Goal: Information Seeking & Learning: Learn about a topic

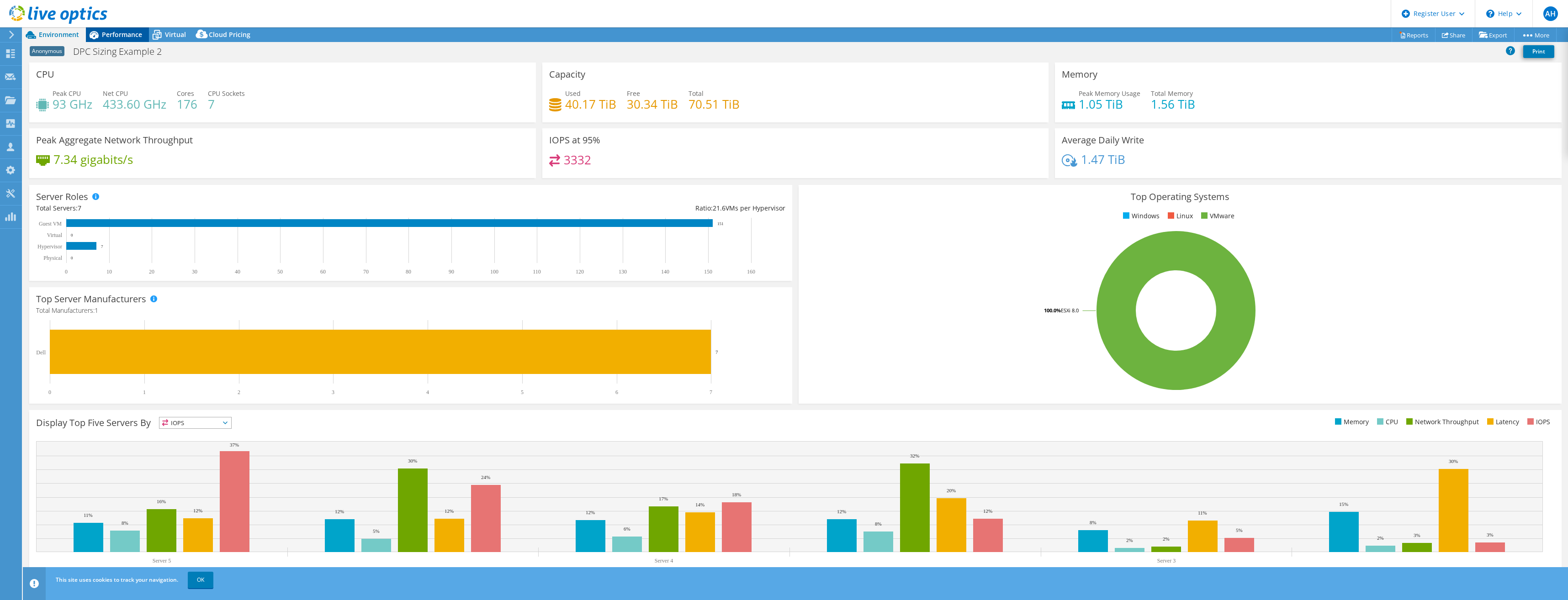
click at [135, 36] on span "Performance" at bounding box center [122, 34] width 40 height 9
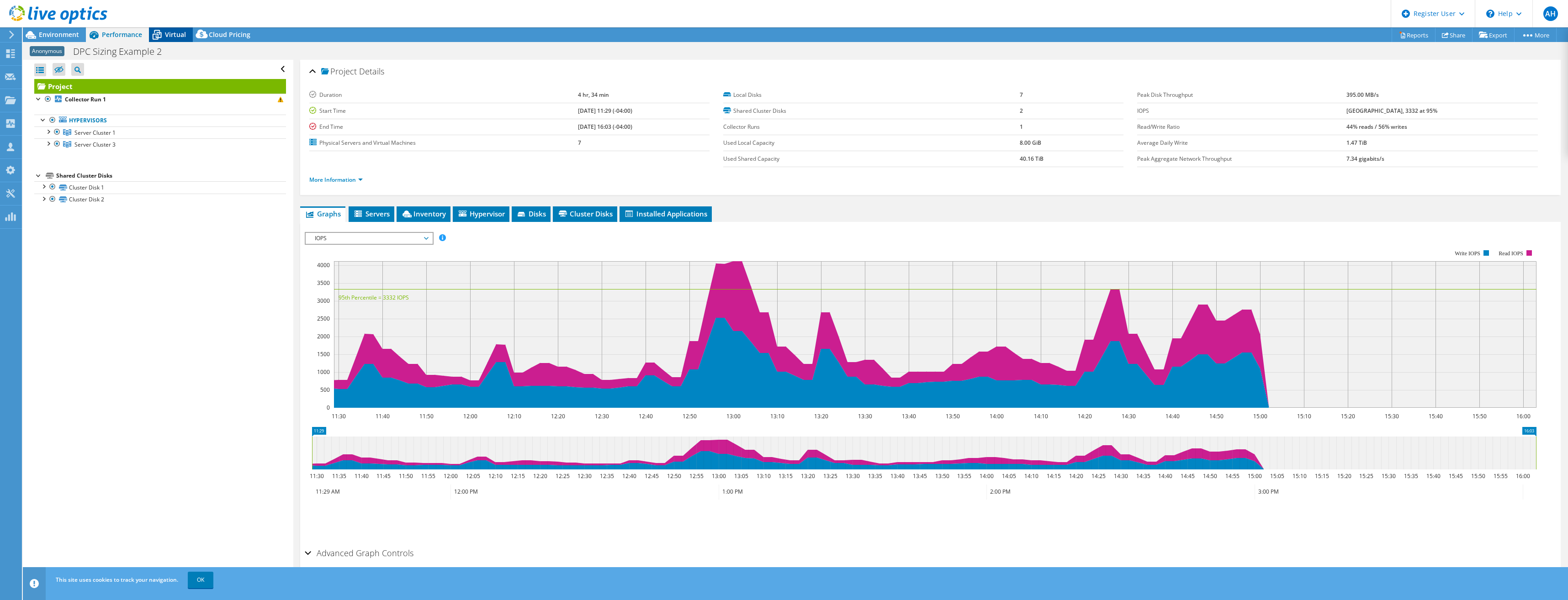
click at [164, 37] on icon at bounding box center [157, 35] width 16 height 16
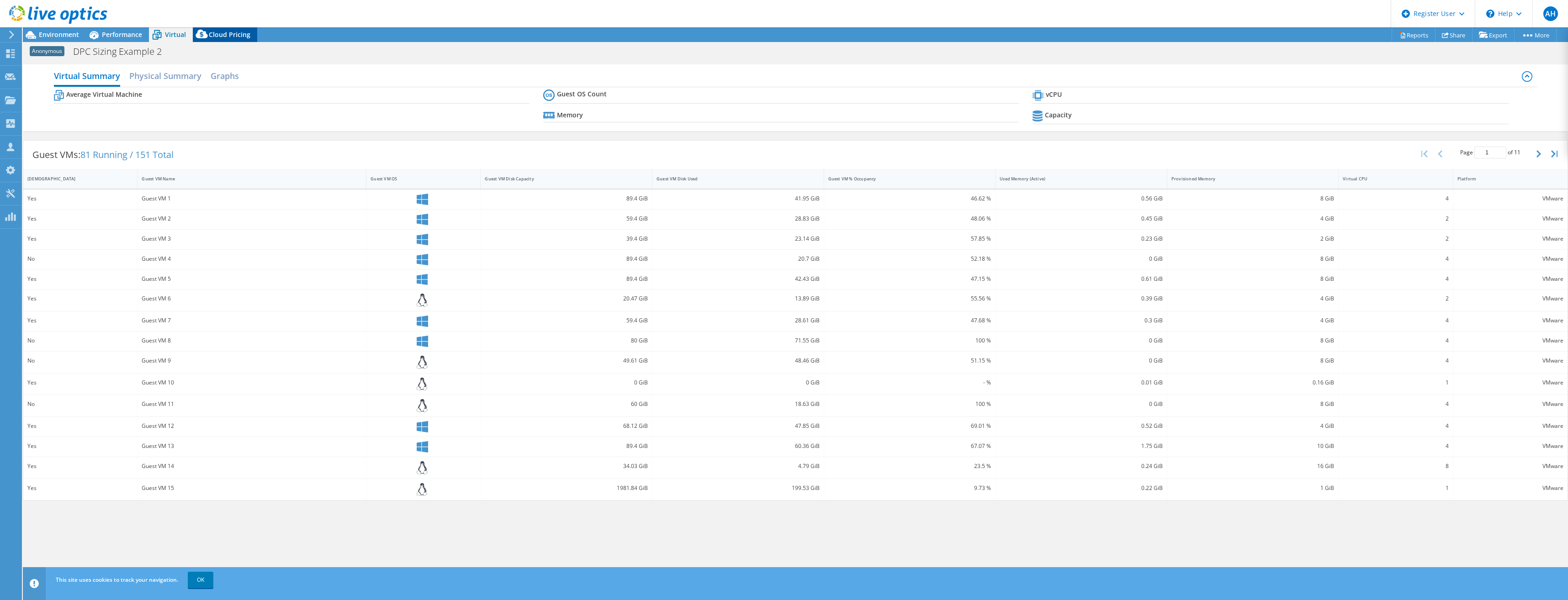
click at [219, 34] on span "Cloud Pricing" at bounding box center [229, 34] width 41 height 9
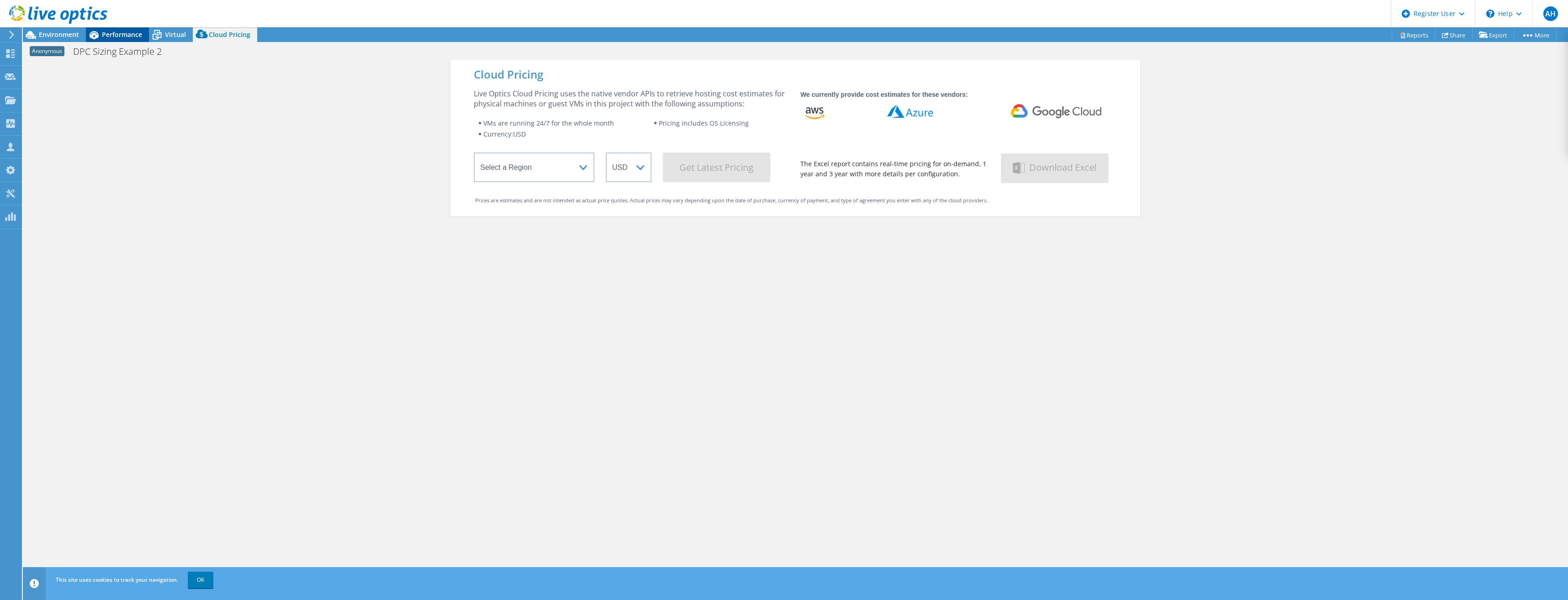
click at [132, 36] on span "Performance" at bounding box center [122, 34] width 40 height 9
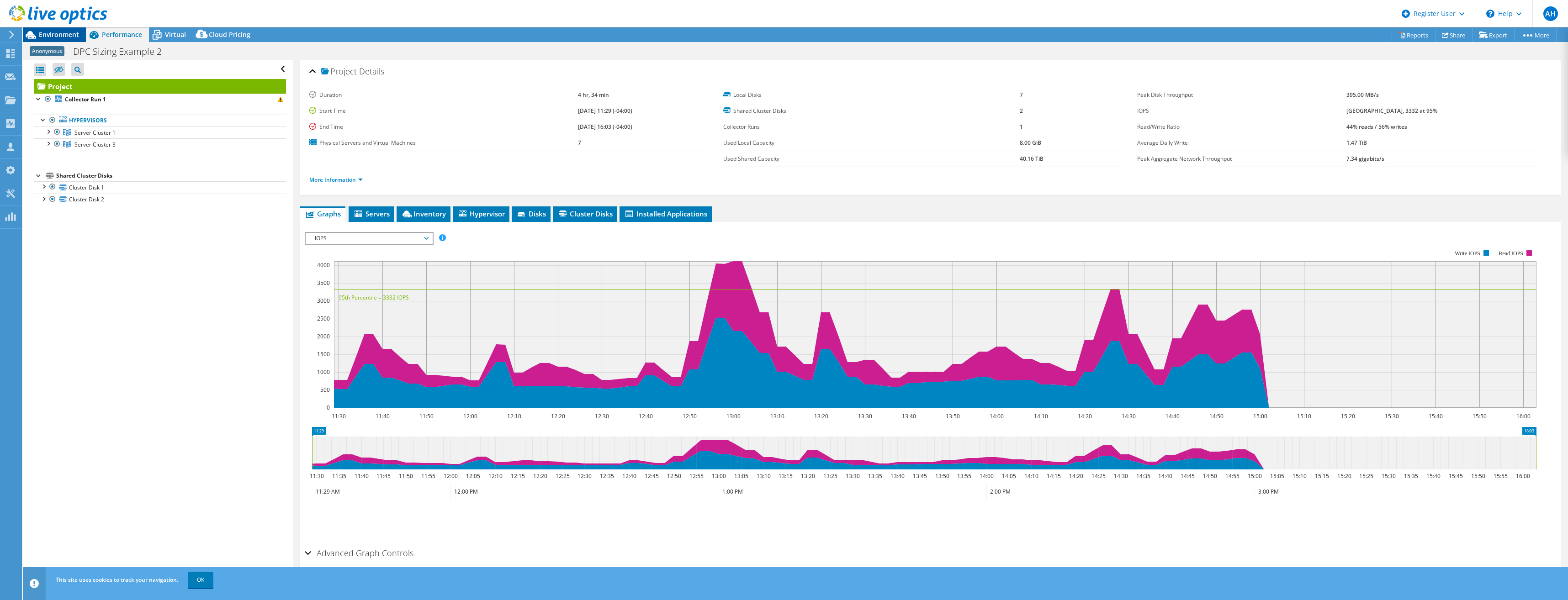
click at [70, 34] on span "Environment" at bounding box center [58, 34] width 40 height 9
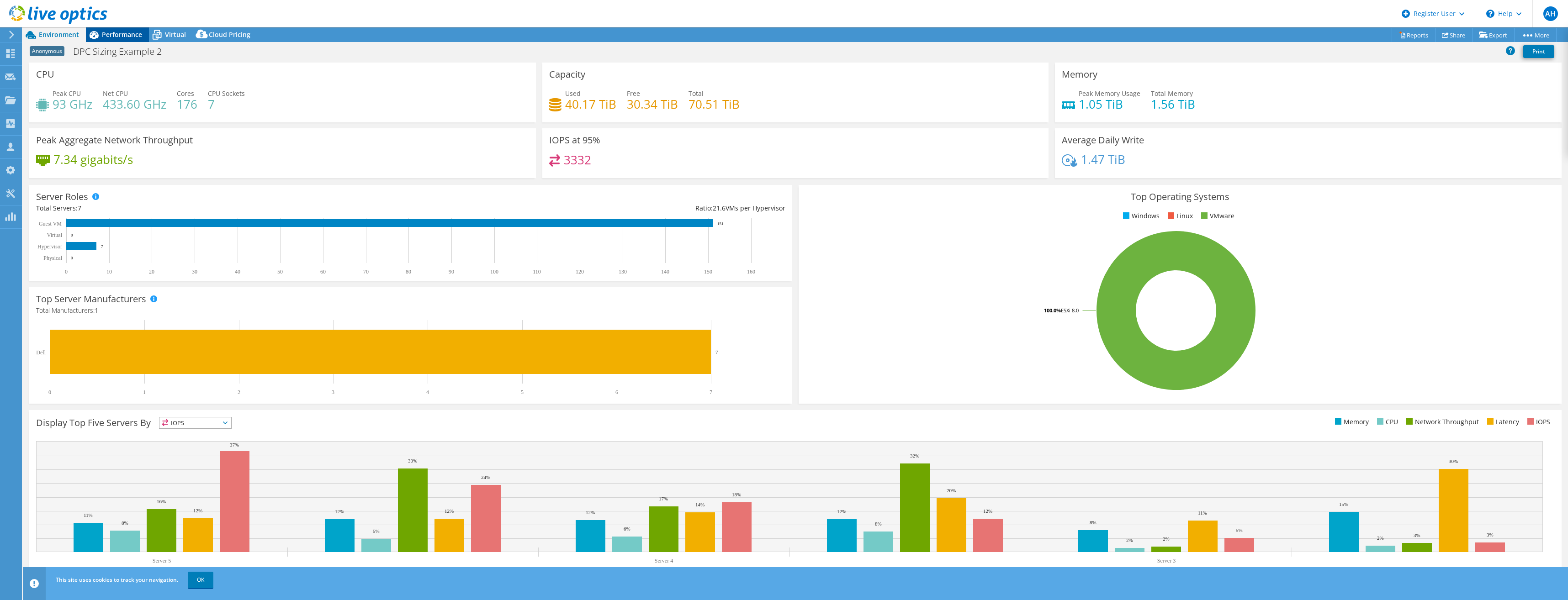
click at [126, 34] on span "Performance" at bounding box center [122, 34] width 40 height 9
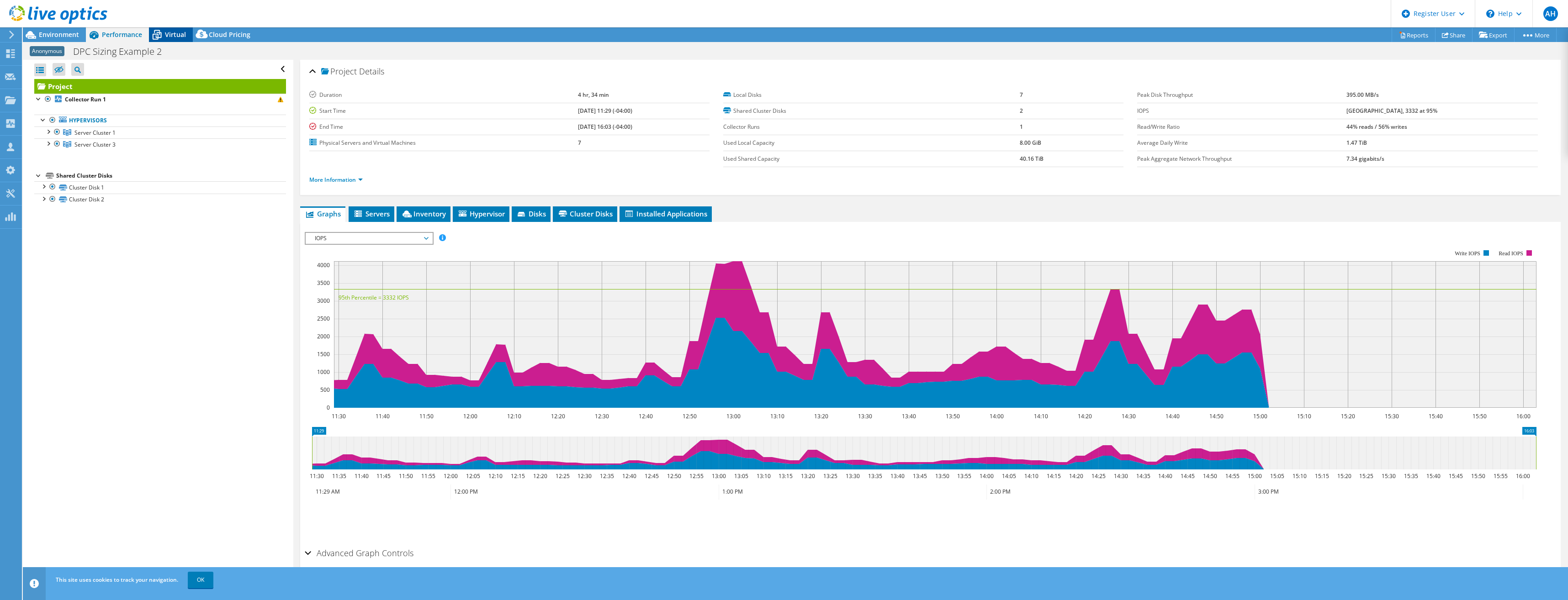
click at [164, 39] on icon at bounding box center [157, 35] width 16 height 16
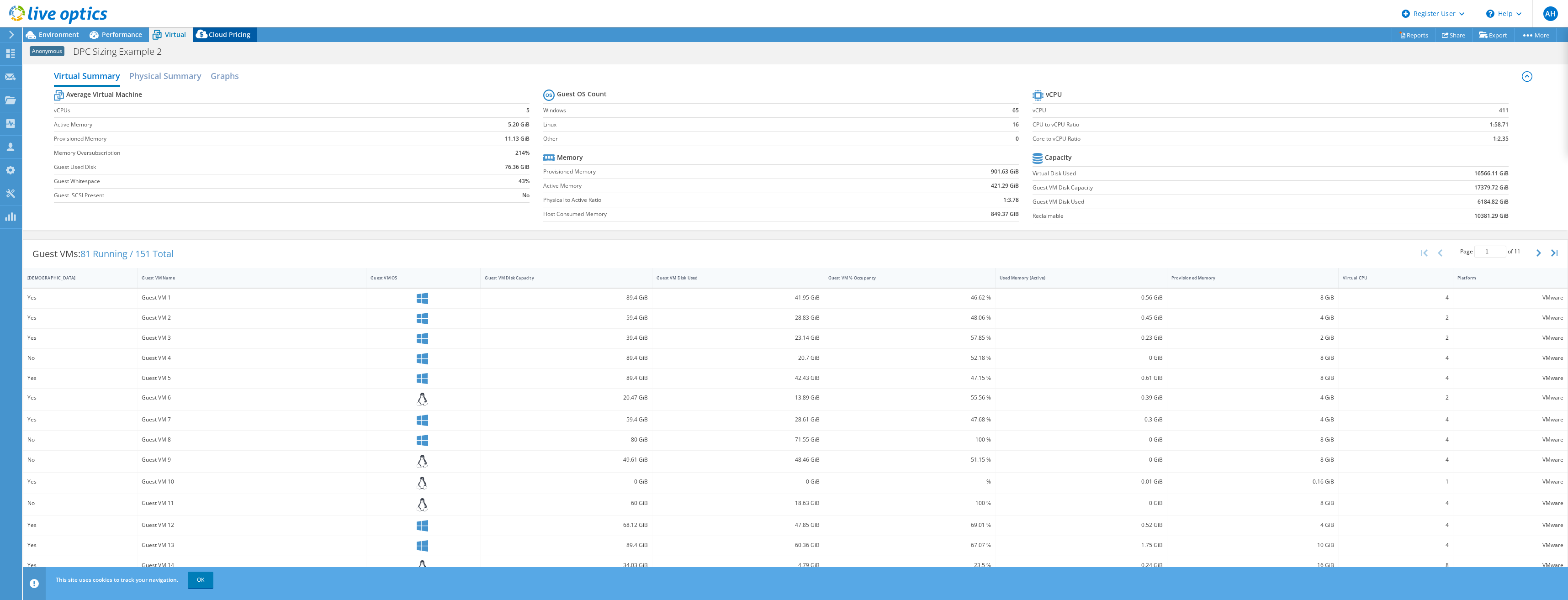
click at [220, 36] on span "Cloud Pricing" at bounding box center [229, 34] width 41 height 9
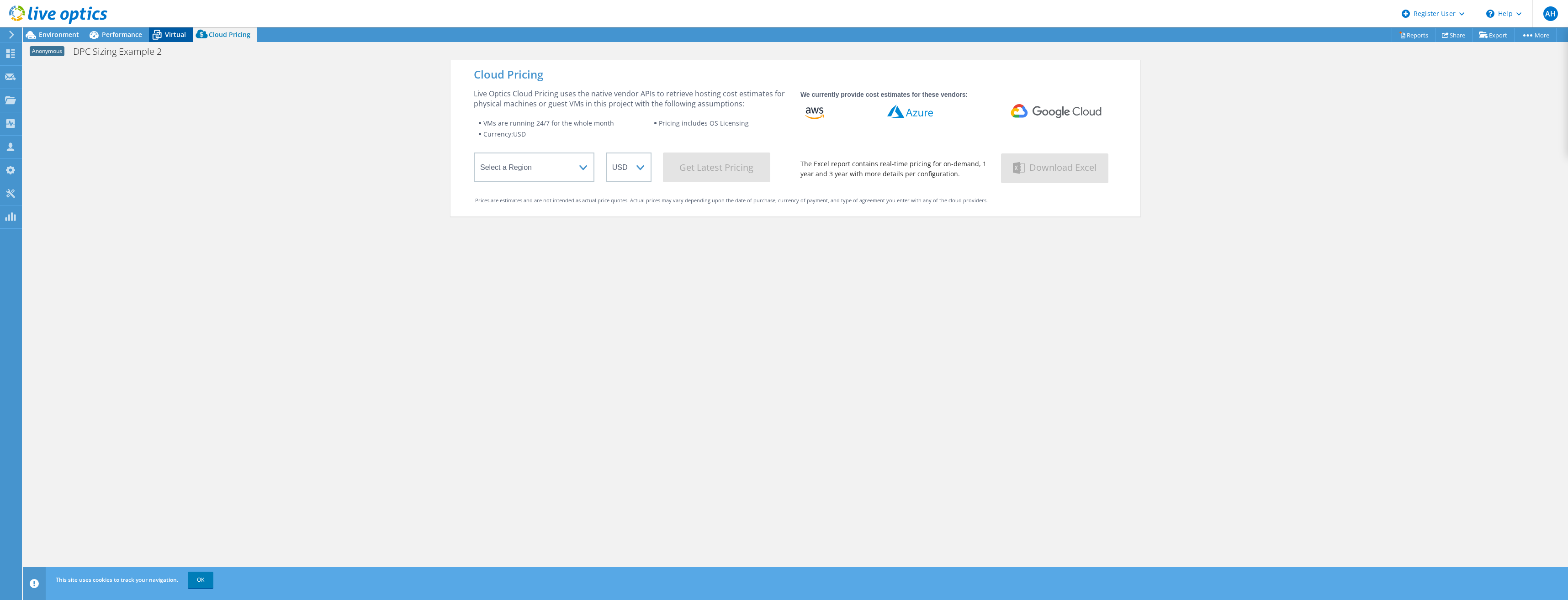
click at [167, 41] on div "Virtual" at bounding box center [170, 35] width 44 height 15
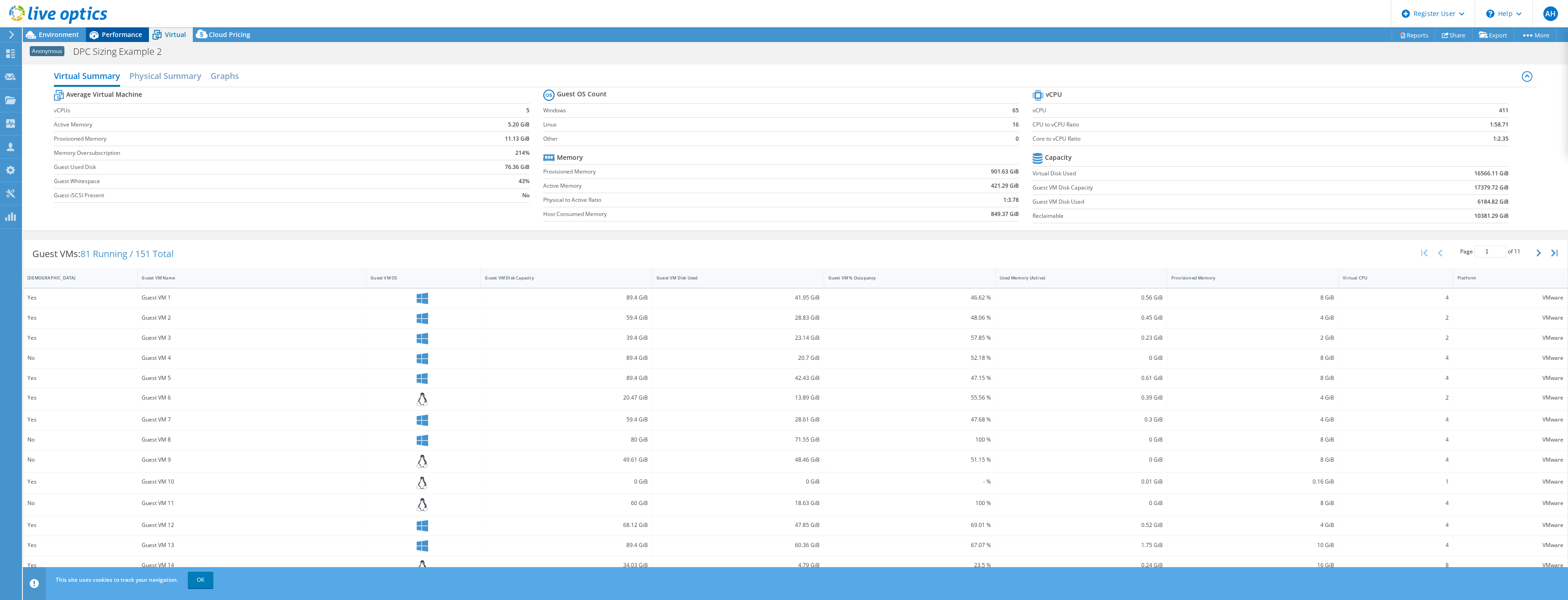
click at [126, 36] on span "Performance" at bounding box center [122, 34] width 40 height 9
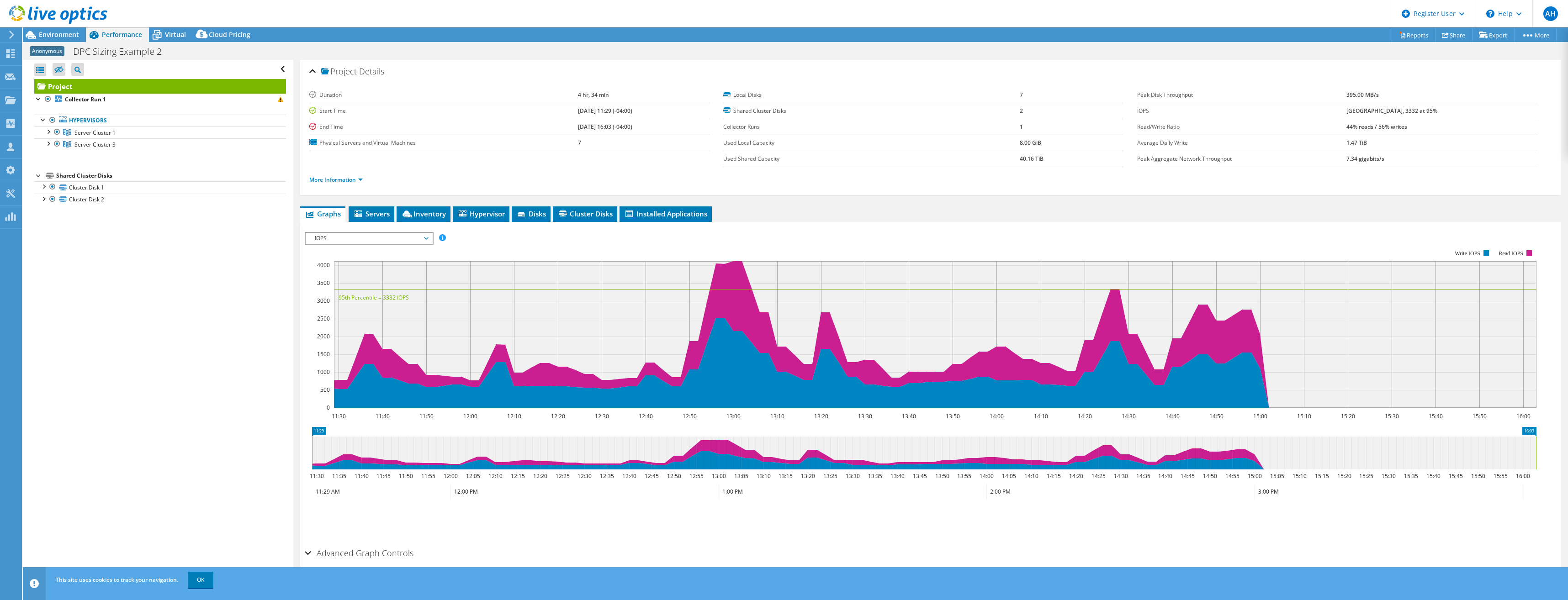
click at [60, 30] on div at bounding box center [53, 15] width 108 height 30
click at [58, 33] on span "Environment" at bounding box center [58, 34] width 40 height 9
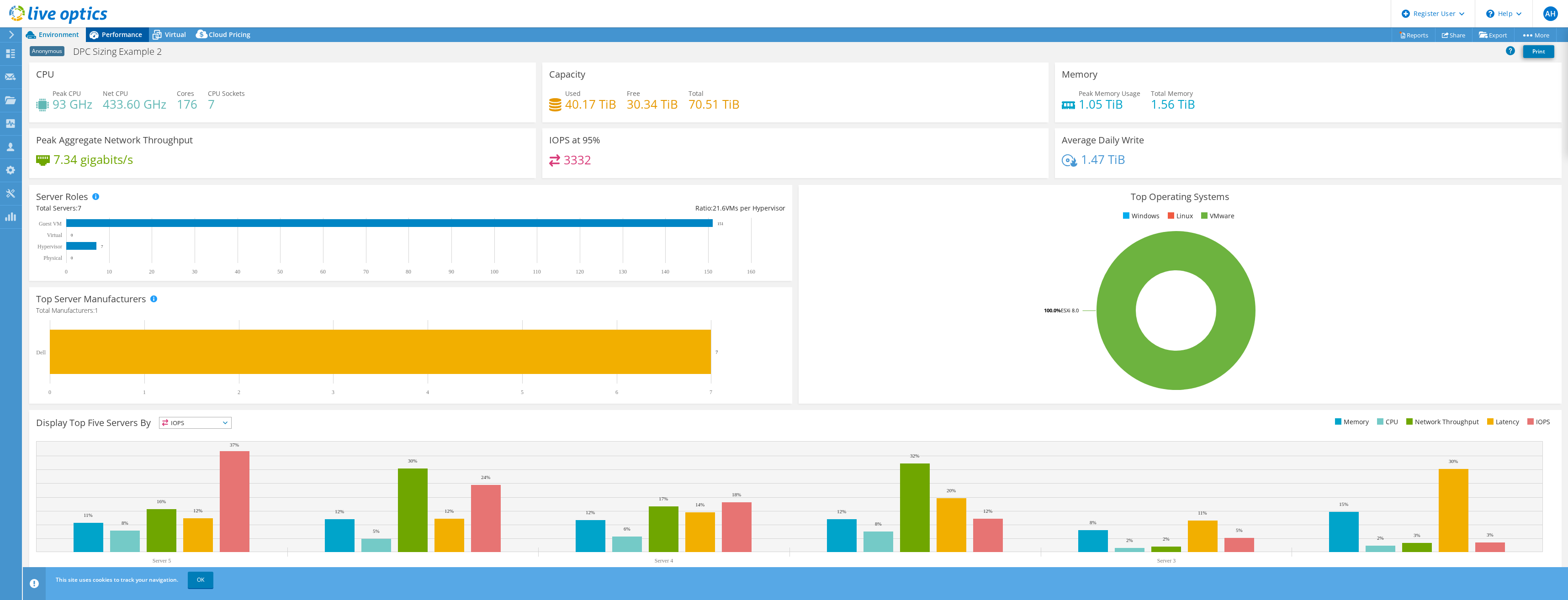
click at [95, 31] on icon at bounding box center [94, 35] width 16 height 16
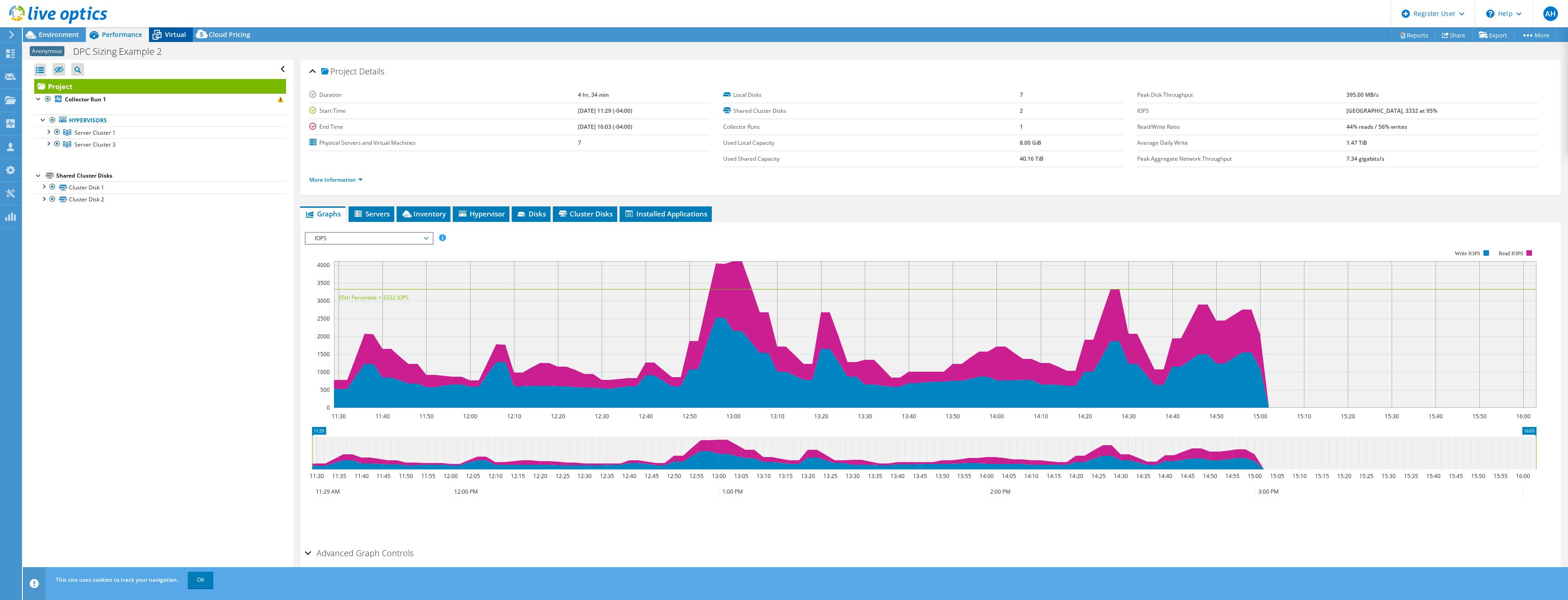
click at [172, 32] on span "Virtual" at bounding box center [175, 34] width 21 height 9
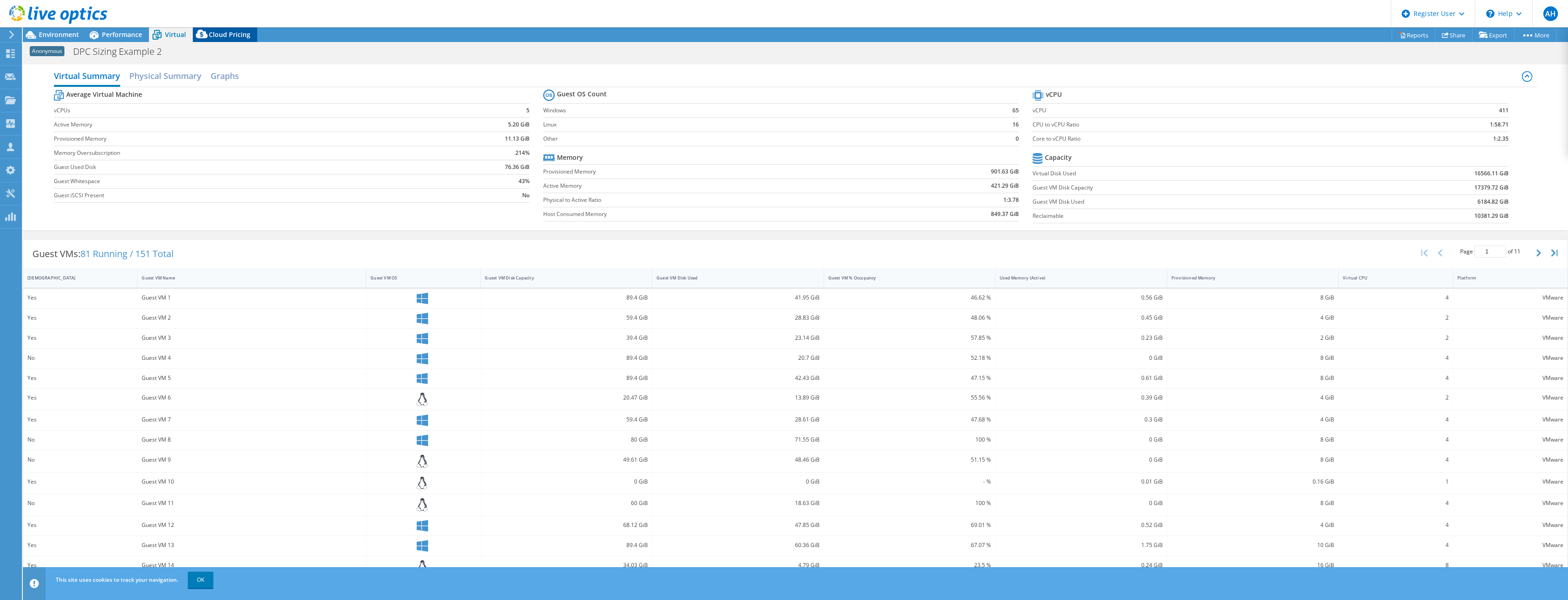
click at [224, 36] on span "Cloud Pricing" at bounding box center [229, 34] width 41 height 9
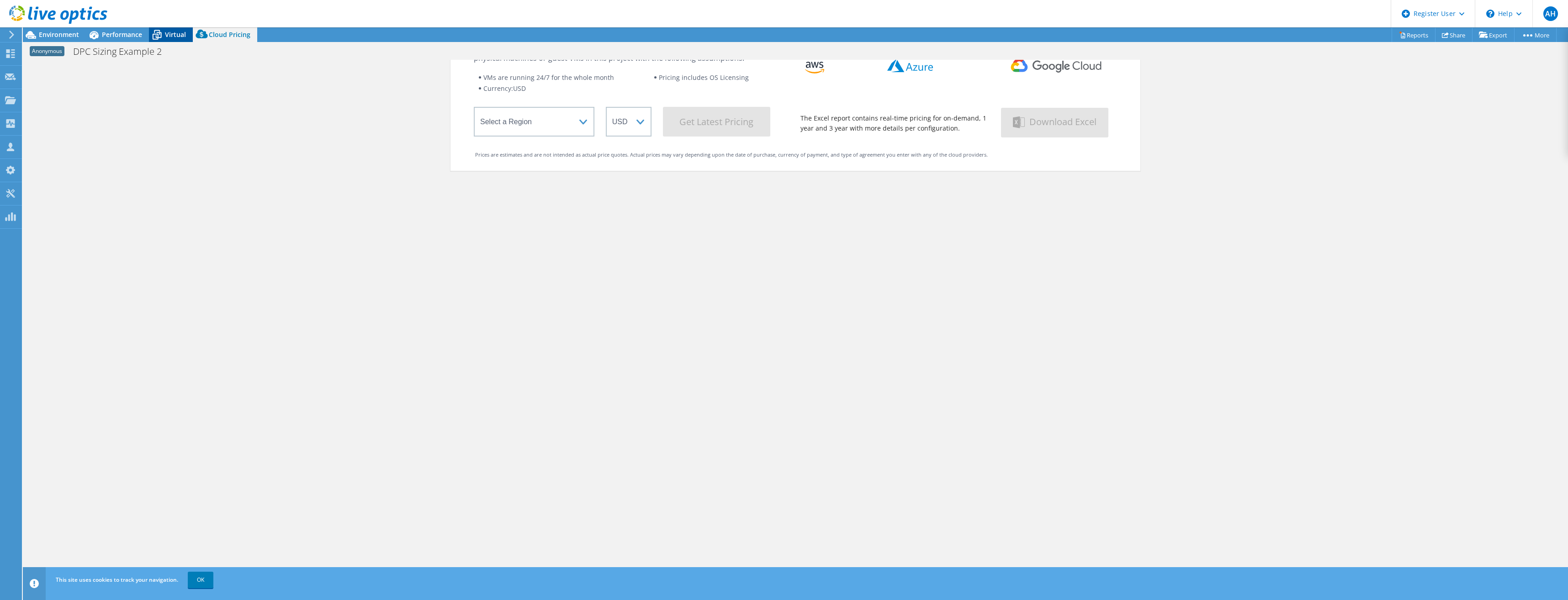
click at [177, 33] on span "Virtual" at bounding box center [175, 34] width 21 height 9
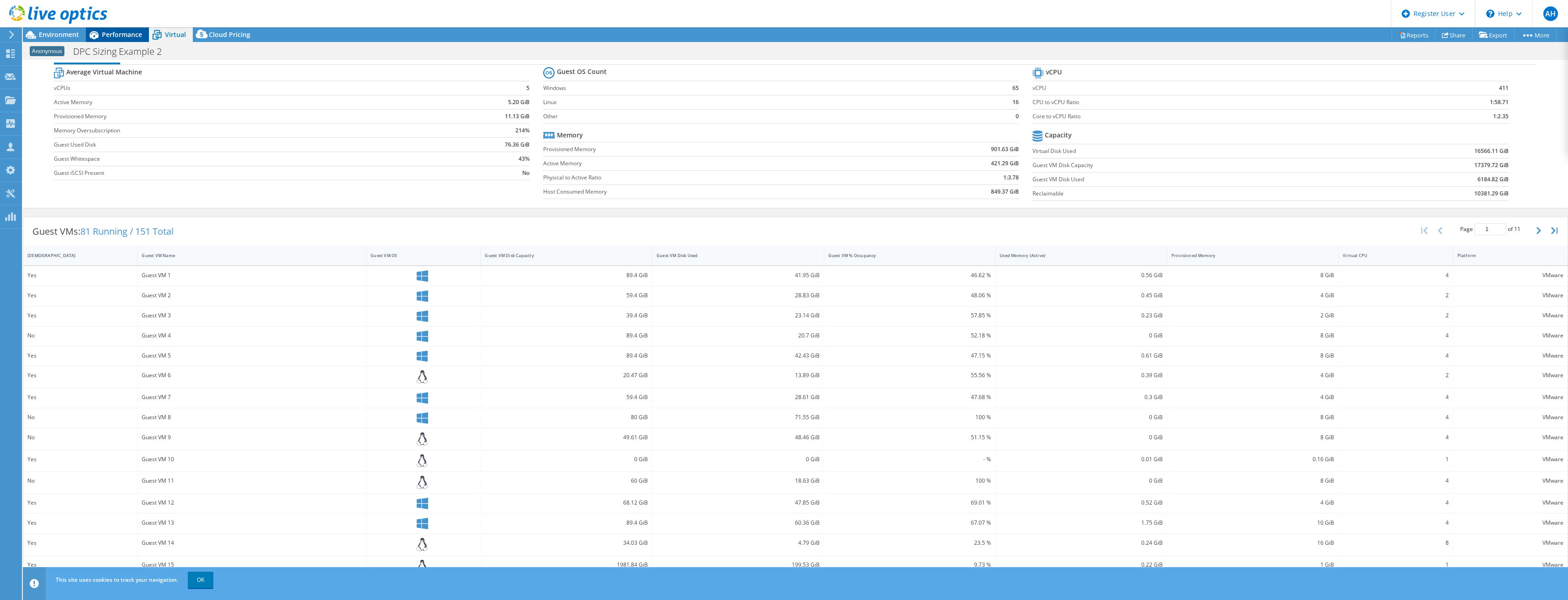
click at [122, 35] on span "Performance" at bounding box center [122, 34] width 40 height 9
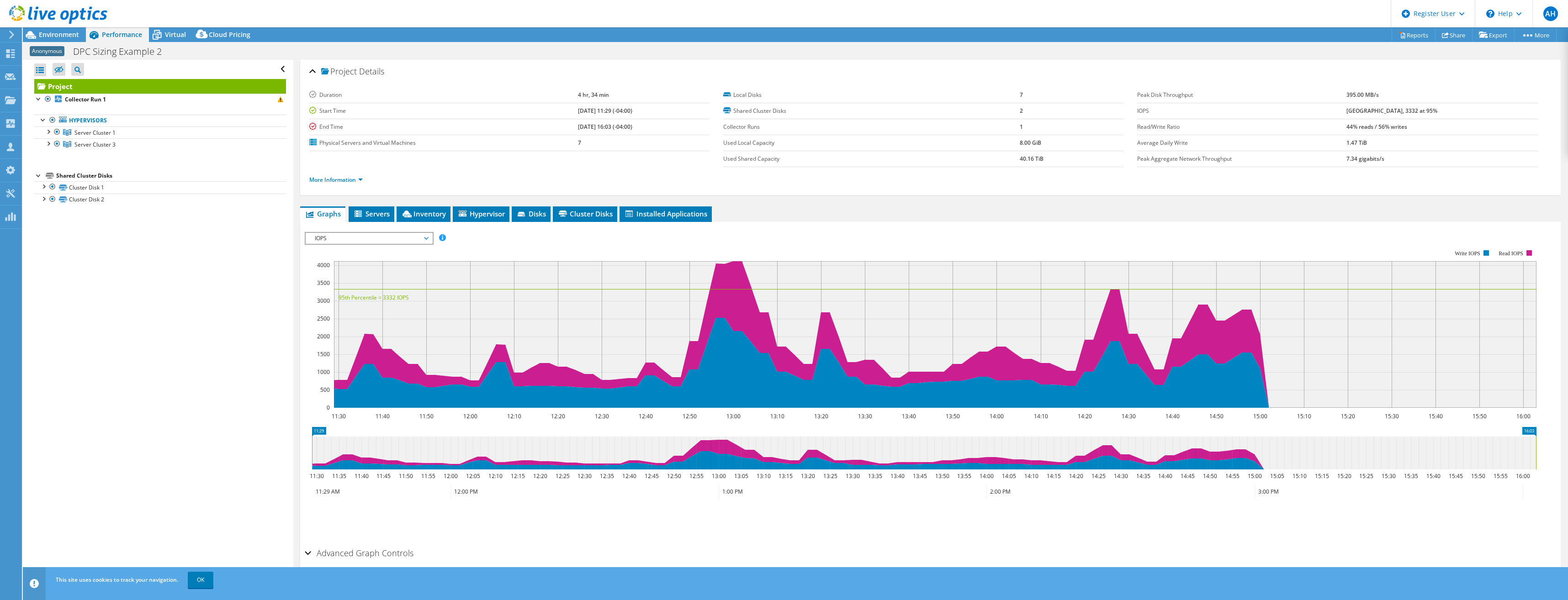
scroll to position [0, 0]
click at [64, 35] on span "Environment" at bounding box center [58, 34] width 40 height 9
